Goal: Navigation & Orientation: Find specific page/section

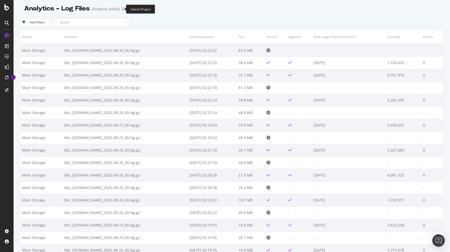
click at [122, 9] on icon "arrow-right-arrow-left" at bounding box center [123, 9] width 3 height 4
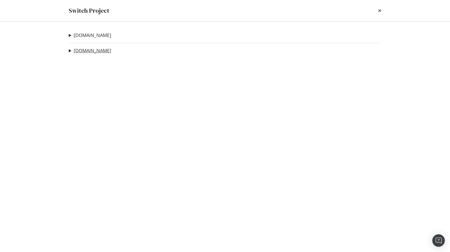
click at [81, 51] on link "[DOMAIN_NAME]" at bounding box center [93, 50] width 38 height 5
